Goal: Task Accomplishment & Management: Manage account settings

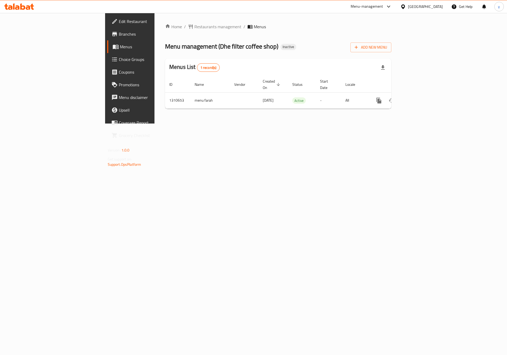
click at [119, 21] on span "Edit Restaurant" at bounding box center [152, 21] width 67 height 6
click at [387, 44] on span "Add New Menu" at bounding box center [371, 47] width 32 height 7
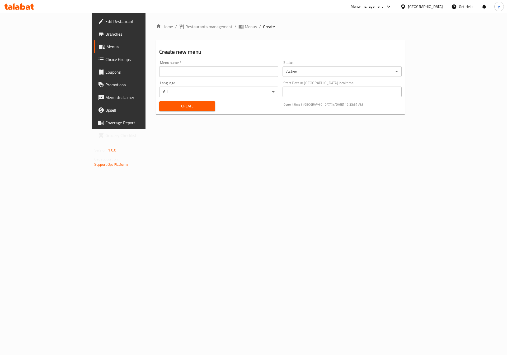
click at [189, 73] on input "text" at bounding box center [218, 71] width 119 height 11
type input "9-9-2025"
click at [163, 108] on span "Create" at bounding box center [186, 106] width 47 height 7
click at [106, 48] on span "Menus" at bounding box center [139, 47] width 66 height 6
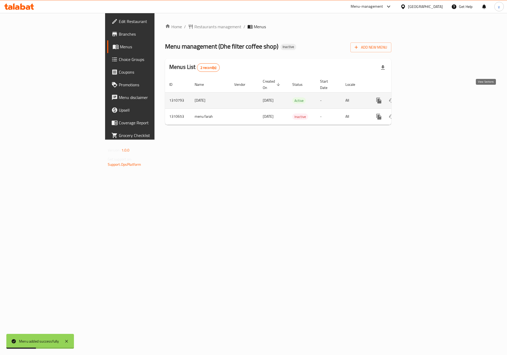
click at [419, 98] on icon "enhanced table" at bounding box center [416, 100] width 5 height 5
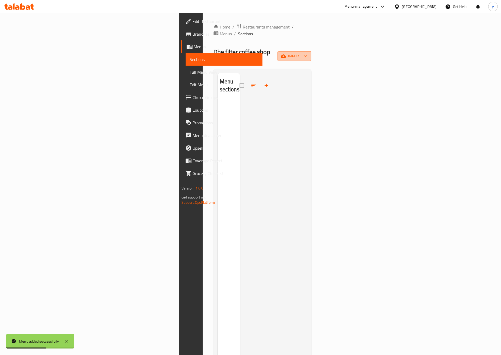
click at [307, 53] on span "import" at bounding box center [294, 56] width 25 height 7
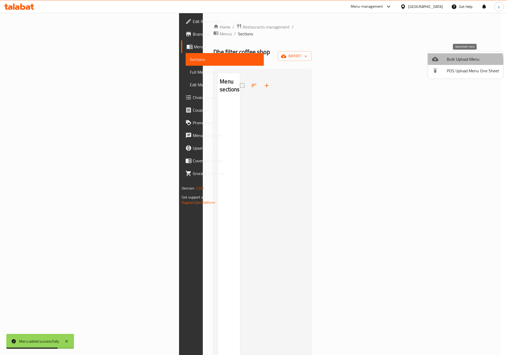
click at [457, 61] on span "Bulk Upload Menu" at bounding box center [473, 59] width 52 height 6
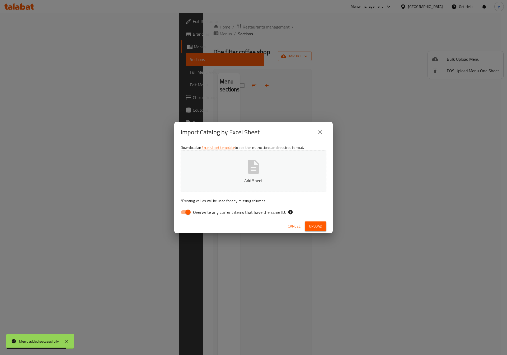
click at [184, 210] on input "Overwrite any current items that have the same ID." at bounding box center [188, 212] width 30 height 10
checkbox input "false"
click at [247, 171] on icon "button" at bounding box center [253, 166] width 17 height 17
click at [309, 231] on button "Upload" at bounding box center [316, 226] width 22 height 10
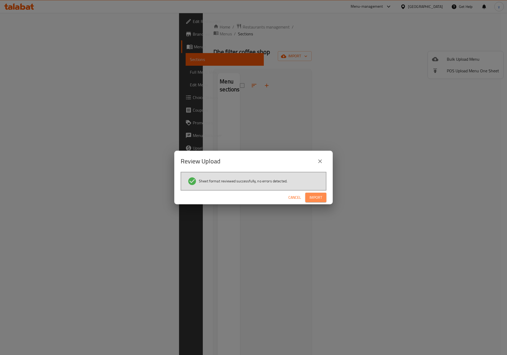
click at [313, 200] on span "Import" at bounding box center [315, 197] width 13 height 7
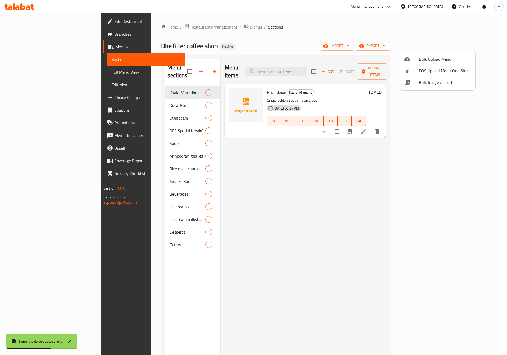
click at [155, 93] on div at bounding box center [253, 177] width 507 height 355
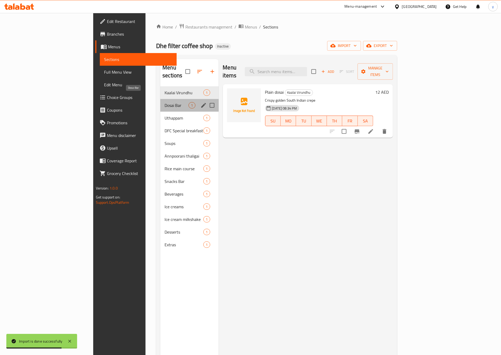
click at [164, 102] on span "Dosai Bar" at bounding box center [176, 105] width 24 height 6
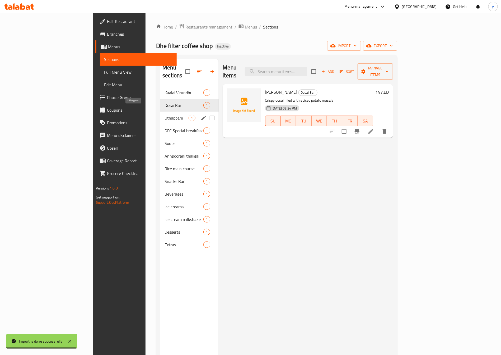
click at [164, 115] on span "Uthappam" at bounding box center [176, 118] width 24 height 6
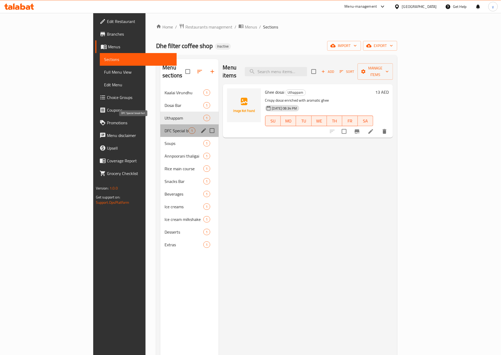
click at [164, 128] on span "DFC Special breakfast" at bounding box center [176, 131] width 24 height 6
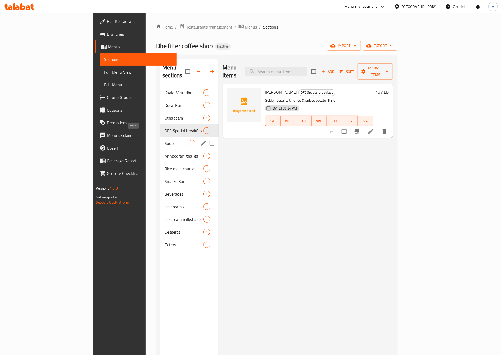
click at [164, 140] on span "Soups" at bounding box center [176, 143] width 24 height 6
click at [164, 153] on span "Annpoorani thaligai" at bounding box center [176, 156] width 24 height 6
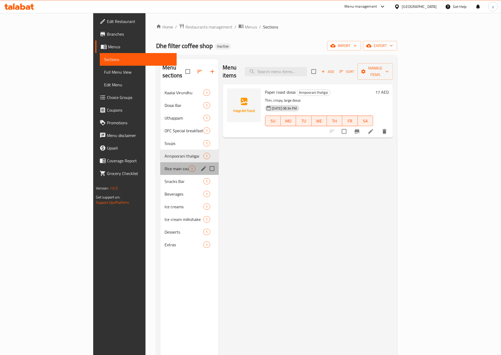
drag, startPoint x: 143, startPoint y: 166, endPoint x: 140, endPoint y: 177, distance: 11.3
click at [160, 167] on div "Rice main course 1" at bounding box center [189, 168] width 58 height 13
click at [164, 178] on span "Snacks Bar" at bounding box center [176, 181] width 24 height 6
click at [160, 190] on div "Beverages 1" at bounding box center [189, 194] width 58 height 13
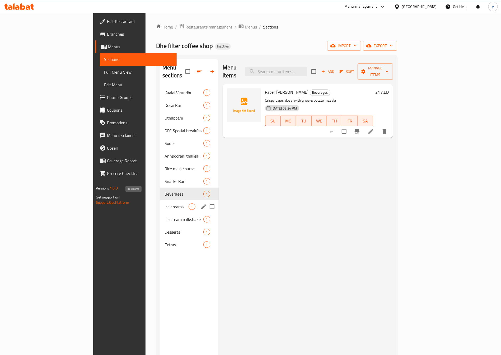
click at [164, 204] on span "Ice creams" at bounding box center [176, 207] width 24 height 6
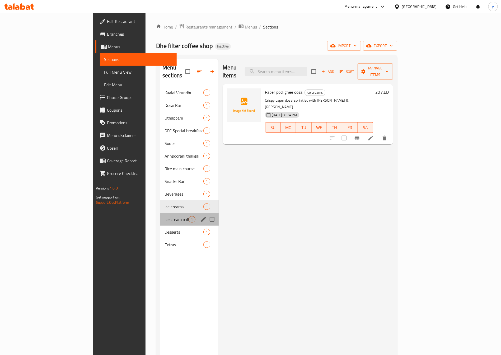
click at [160, 215] on div "Ice cream milkshake 1" at bounding box center [189, 219] width 58 height 13
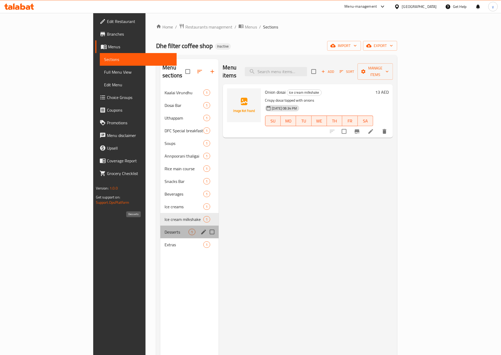
click at [164, 229] on span "Desserts" at bounding box center [176, 232] width 24 height 6
click at [160, 242] on div "Extras 1" at bounding box center [189, 244] width 58 height 13
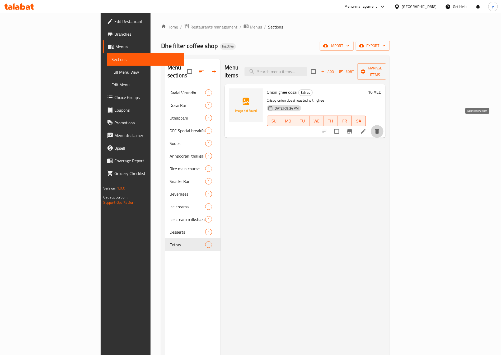
click at [379, 129] on icon "delete" at bounding box center [377, 131] width 4 height 5
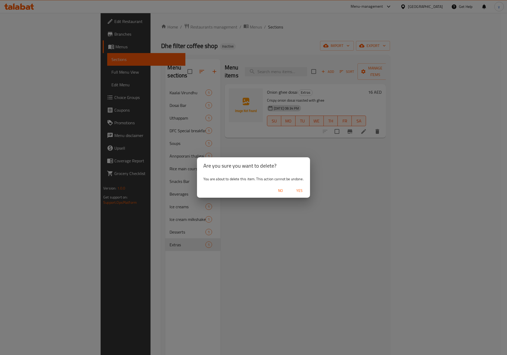
click at [293, 252] on div "Are you sure you want to delete? You are about to delete this item. This action…" at bounding box center [253, 177] width 507 height 355
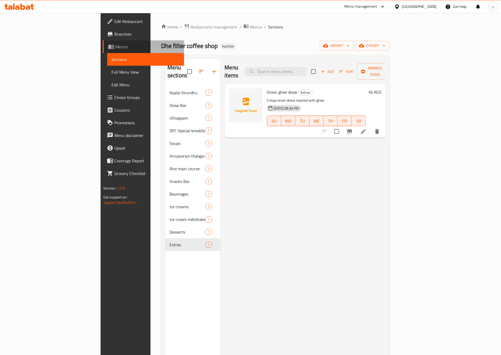
click at [115, 45] on span "Menus" at bounding box center [147, 47] width 65 height 6
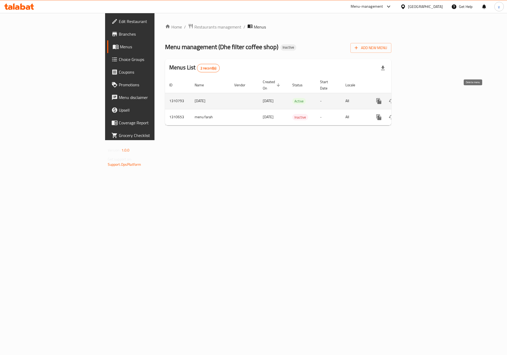
click at [411, 96] on button "enhanced table" at bounding box center [404, 101] width 13 height 13
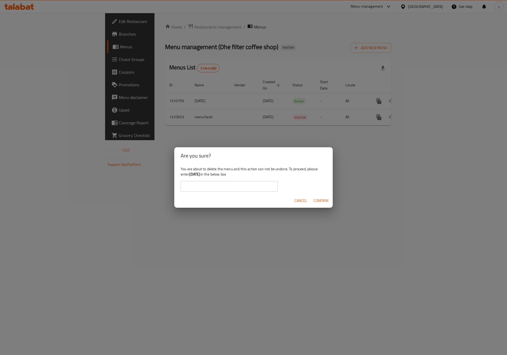
click at [315, 201] on span "Confirm" at bounding box center [320, 200] width 15 height 7
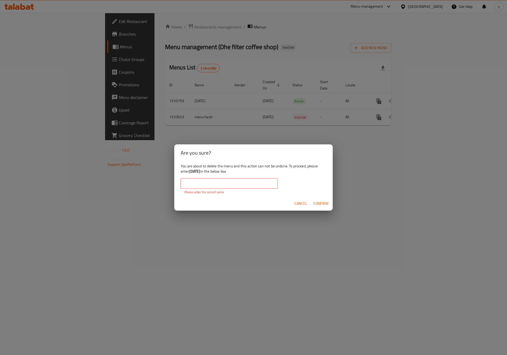
click at [316, 202] on span "Confirm" at bounding box center [320, 203] width 15 height 7
click at [224, 177] on div "You are about to delete the menu and this action can not be undone. To proceed,…" at bounding box center [253, 178] width 158 height 35
click at [225, 179] on input "text" at bounding box center [229, 183] width 97 height 11
click at [192, 185] on input "text" at bounding box center [229, 183] width 97 height 11
drag, startPoint x: 381, startPoint y: 185, endPoint x: 369, endPoint y: 185, distance: 11.9
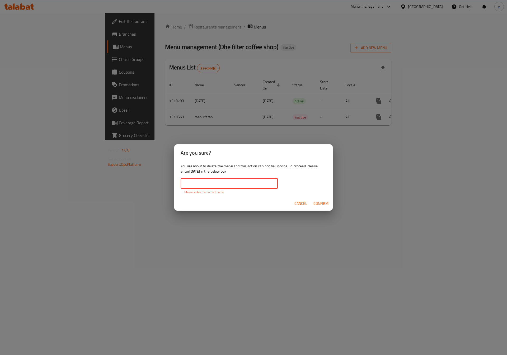
click at [379, 184] on div "Are you sure? You are about to delete the menu and this action can not be undon…" at bounding box center [253, 177] width 507 height 355
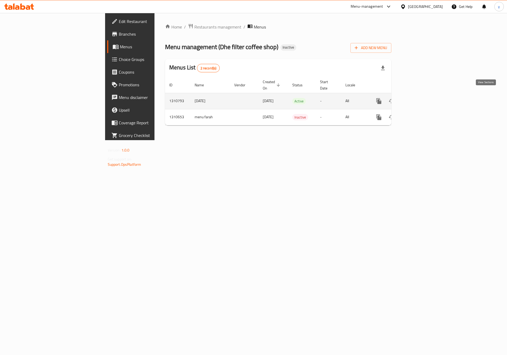
click at [423, 97] on link "enhanced table" at bounding box center [417, 101] width 13 height 13
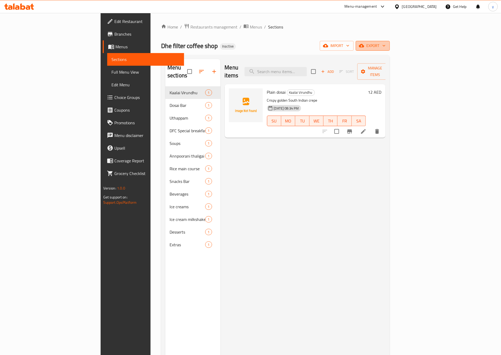
click at [385, 45] on span "export" at bounding box center [373, 46] width 26 height 7
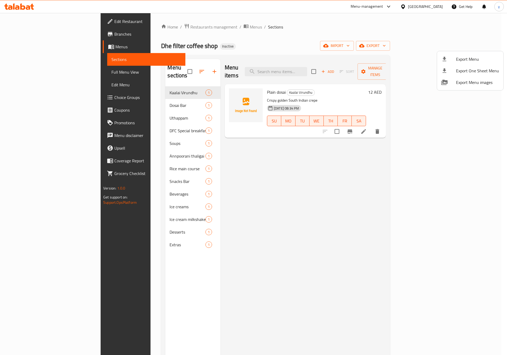
click at [428, 47] on div at bounding box center [253, 177] width 507 height 355
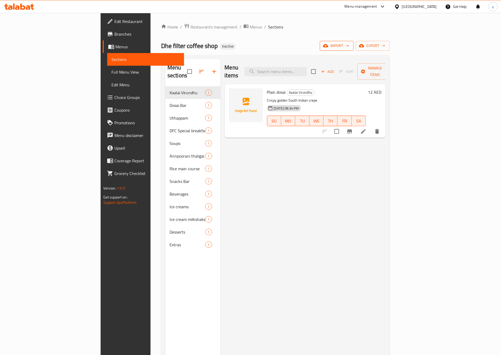
click at [349, 47] on span "import" at bounding box center [336, 46] width 25 height 7
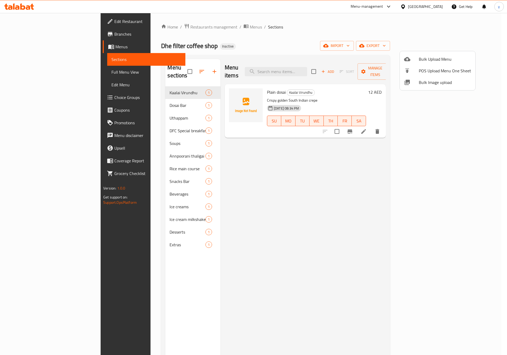
click at [432, 149] on div at bounding box center [253, 177] width 507 height 355
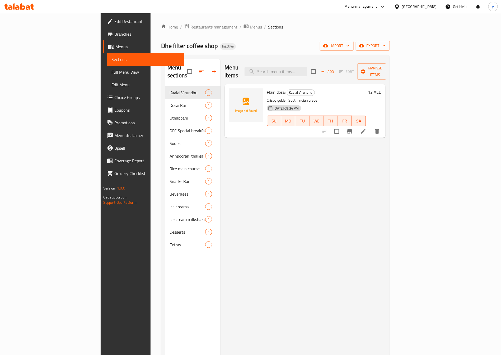
click at [111, 72] on span "Full Menu View" at bounding box center [145, 72] width 69 height 6
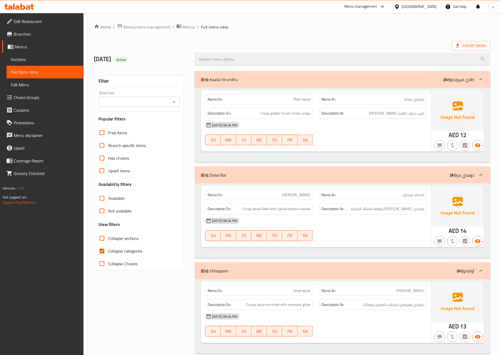
click at [101, 251] on input "Collapse categories" at bounding box center [102, 251] width 13 height 13
checkbox input "false"
click at [15, 82] on span "Edit Menu" at bounding box center [45, 85] width 69 height 6
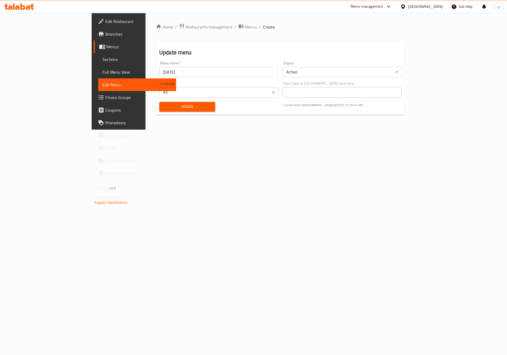
click at [102, 70] on span "Full Menu View" at bounding box center [137, 72] width 70 height 6
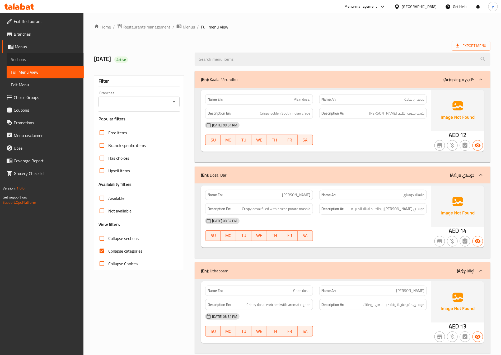
click at [41, 53] on link "Sections" at bounding box center [45, 59] width 77 height 13
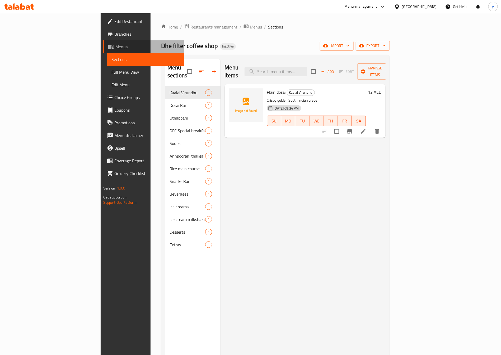
click at [115, 48] on span "Menus" at bounding box center [147, 47] width 65 height 6
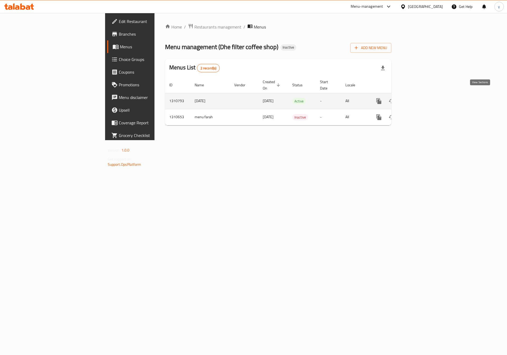
click at [420, 98] on icon "enhanced table" at bounding box center [417, 101] width 6 height 6
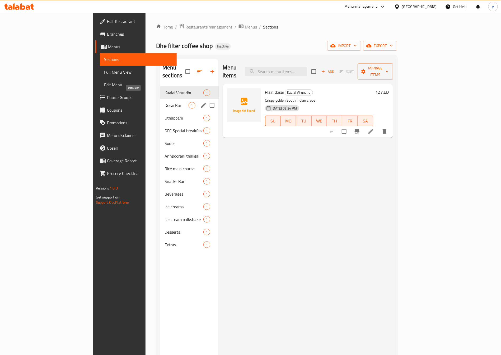
click at [164, 102] on span "Dosai Bar" at bounding box center [176, 105] width 24 height 6
click at [164, 115] on span "Uthappam" at bounding box center [176, 118] width 24 height 6
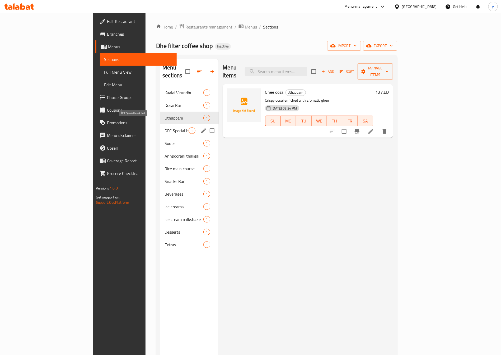
click at [164, 128] on span "DFC Special breakfast" at bounding box center [176, 131] width 24 height 6
click at [160, 139] on div "Soups 1" at bounding box center [189, 143] width 58 height 13
drag, startPoint x: 151, startPoint y: 155, endPoint x: 150, endPoint y: 159, distance: 4.6
click at [160, 162] on div "Rice main course 1" at bounding box center [189, 168] width 58 height 13
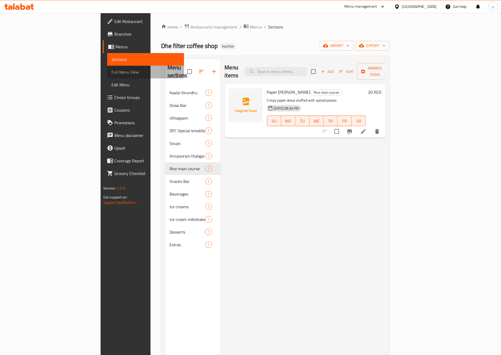
click at [111, 74] on span "Full Menu View" at bounding box center [145, 72] width 69 height 6
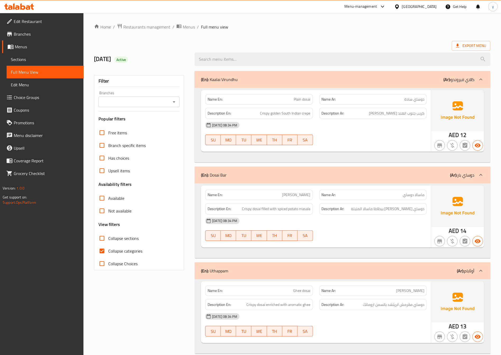
click at [134, 252] on span "Collapse categories" at bounding box center [125, 251] width 34 height 6
click at [108, 252] on input "Collapse categories" at bounding box center [102, 251] width 13 height 13
checkbox input "false"
click at [470, 44] on span "Export Menu" at bounding box center [471, 46] width 30 height 7
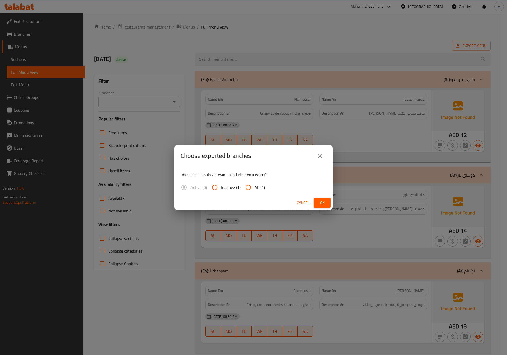
click at [246, 189] on input "All (1)" at bounding box center [248, 187] width 13 height 13
radio input "true"
click at [311, 156] on div "Choose exported branches" at bounding box center [254, 155] width 146 height 13
click at [318, 155] on icon "close" at bounding box center [320, 156] width 6 height 6
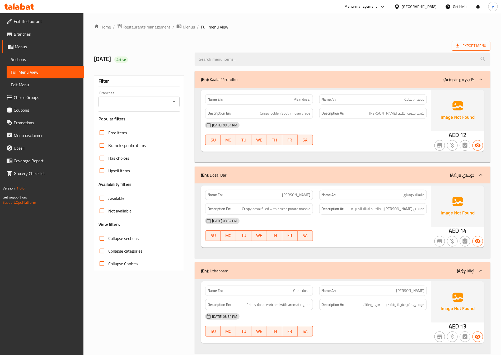
click at [475, 44] on span "Export Menu" at bounding box center [471, 46] width 30 height 7
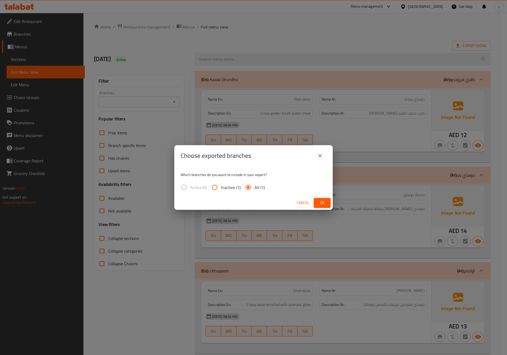
click at [498, 83] on div "Choose exported branches Which branches do you want to include in your export? …" at bounding box center [253, 177] width 507 height 355
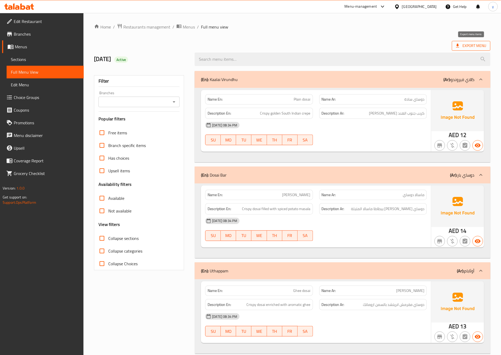
click at [467, 48] on span "Export Menu" at bounding box center [471, 46] width 30 height 7
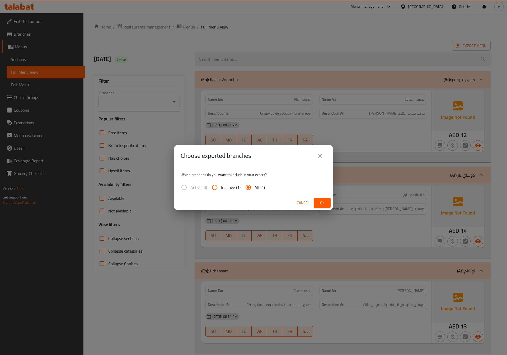
click at [251, 188] on input "All (1)" at bounding box center [248, 187] width 13 height 13
click at [326, 205] on span "Ok" at bounding box center [322, 203] width 8 height 7
